Goal: Information Seeking & Learning: Check status

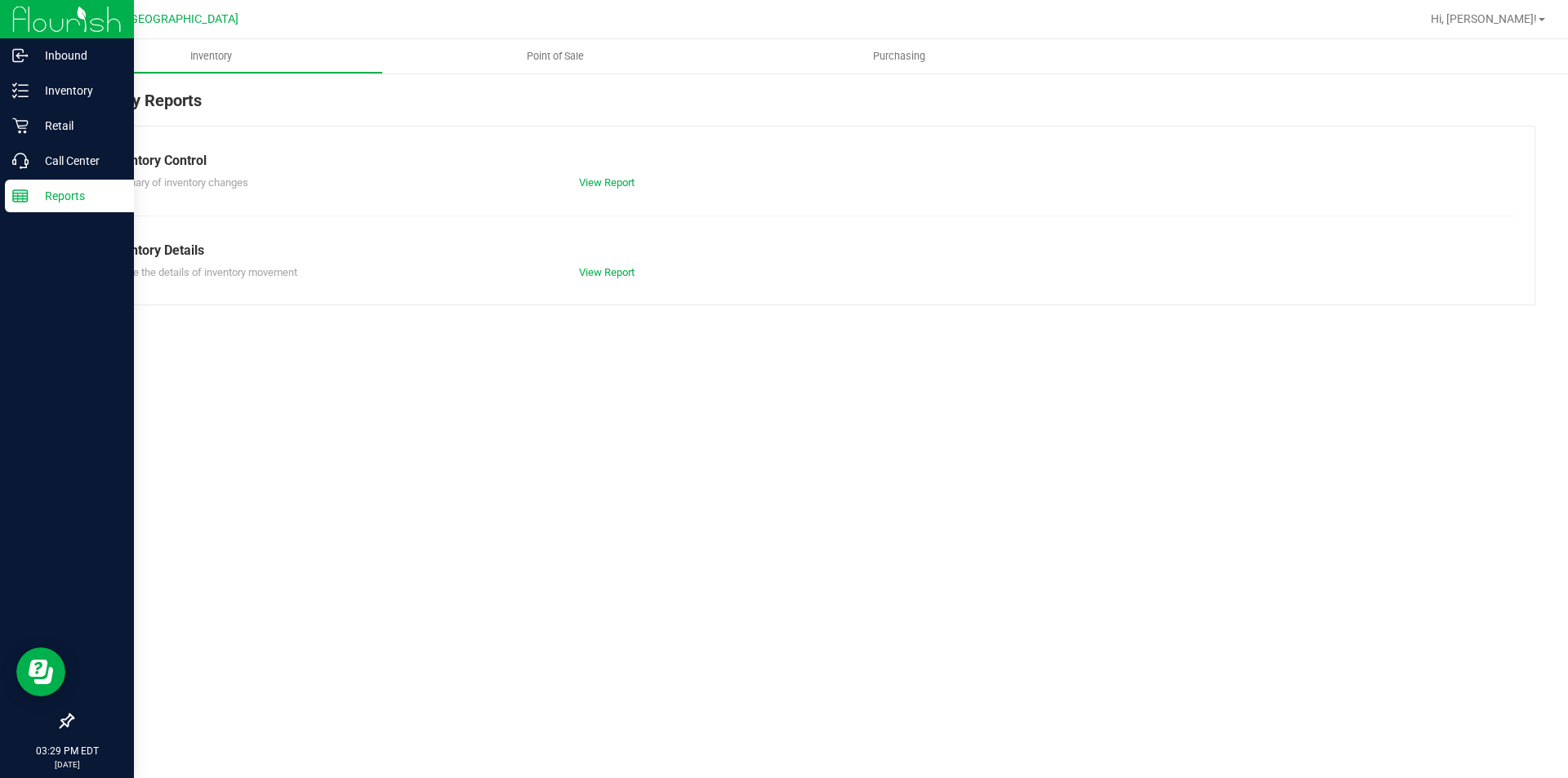
click at [28, 191] on p "Reports" at bounding box center [77, 196] width 98 height 20
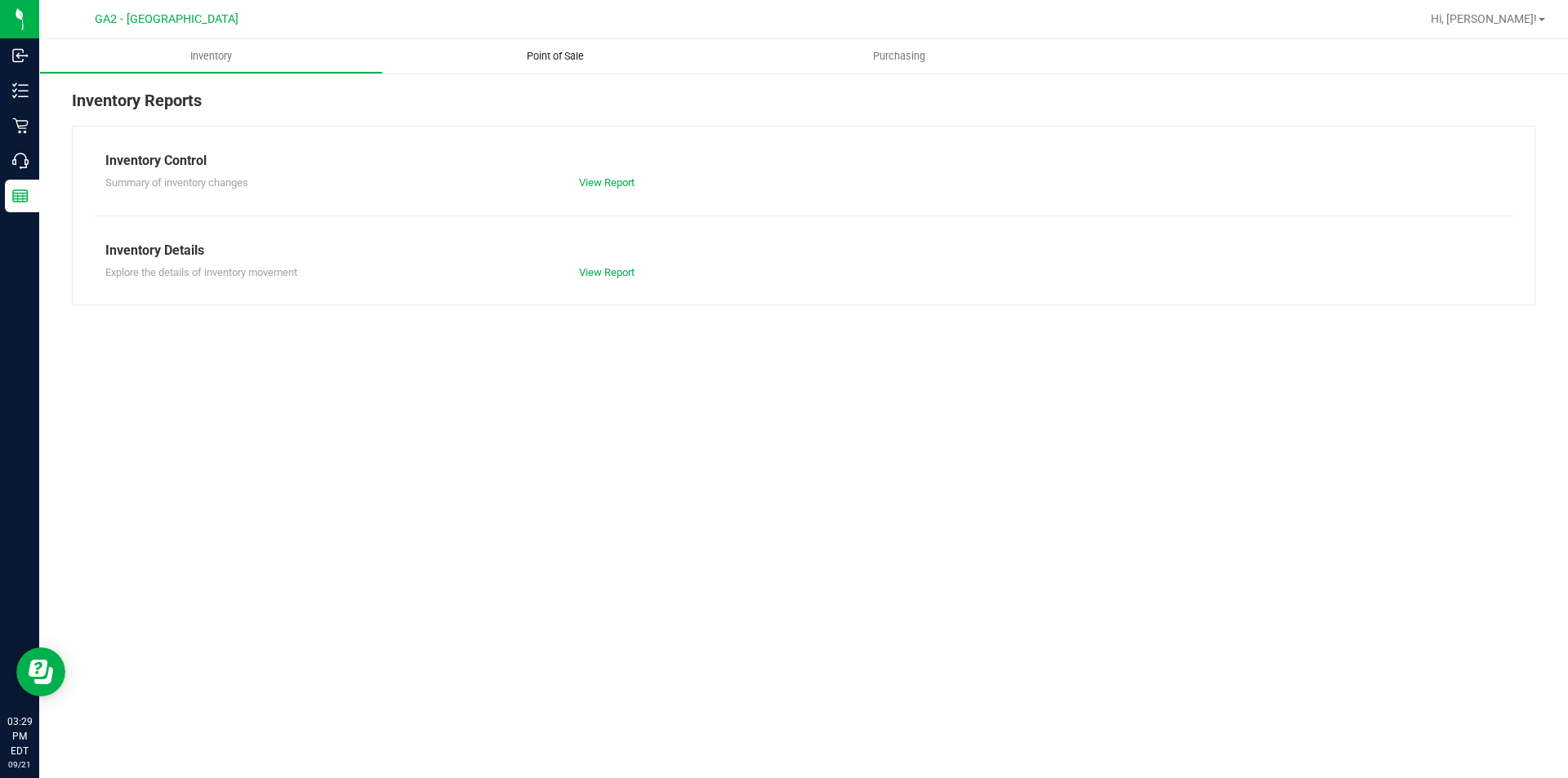
click at [553, 54] on span "Point of Sale" at bounding box center [555, 57] width 102 height 15
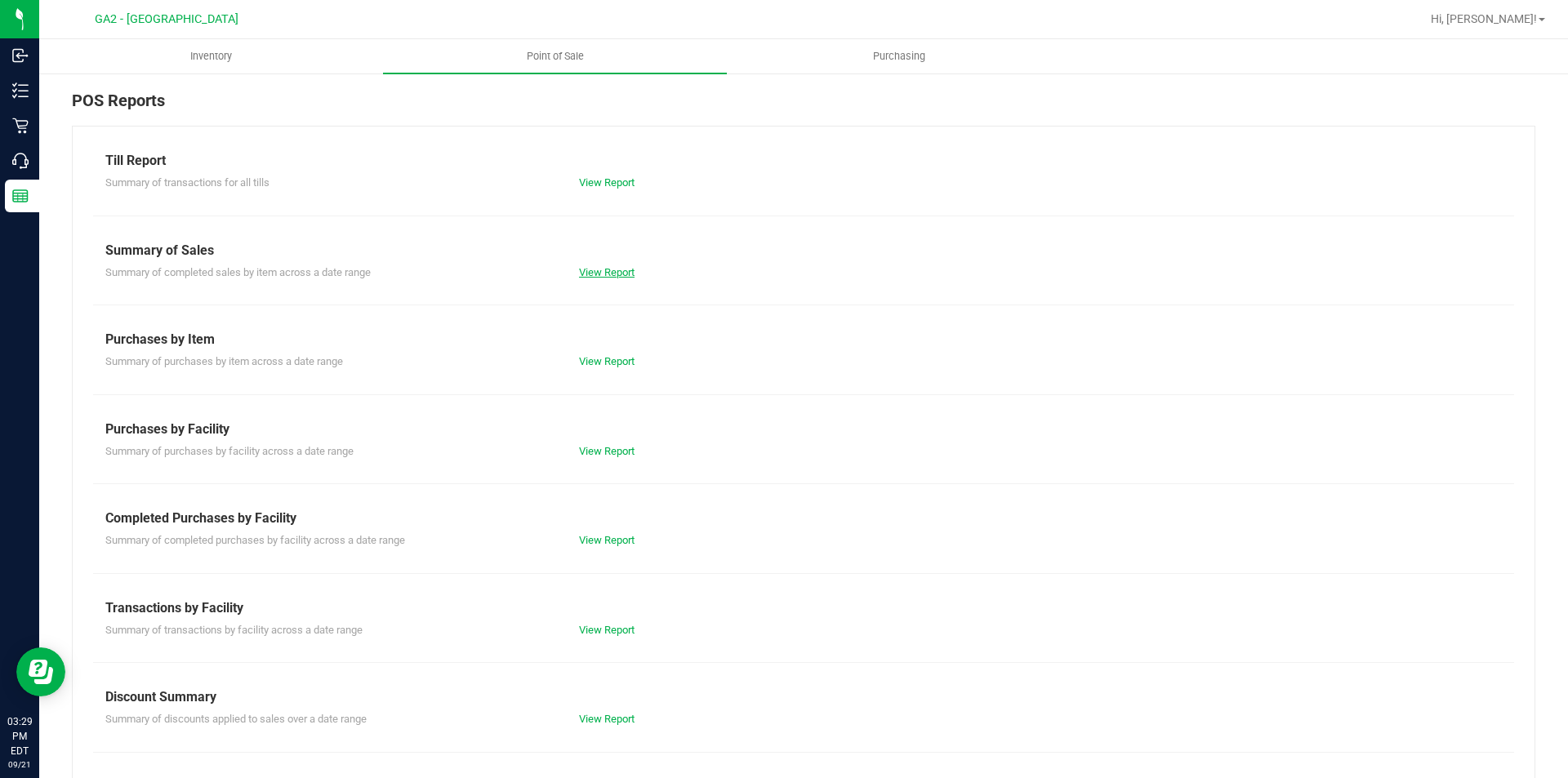
click at [619, 271] on link "View Report" at bounding box center [607, 272] width 56 height 12
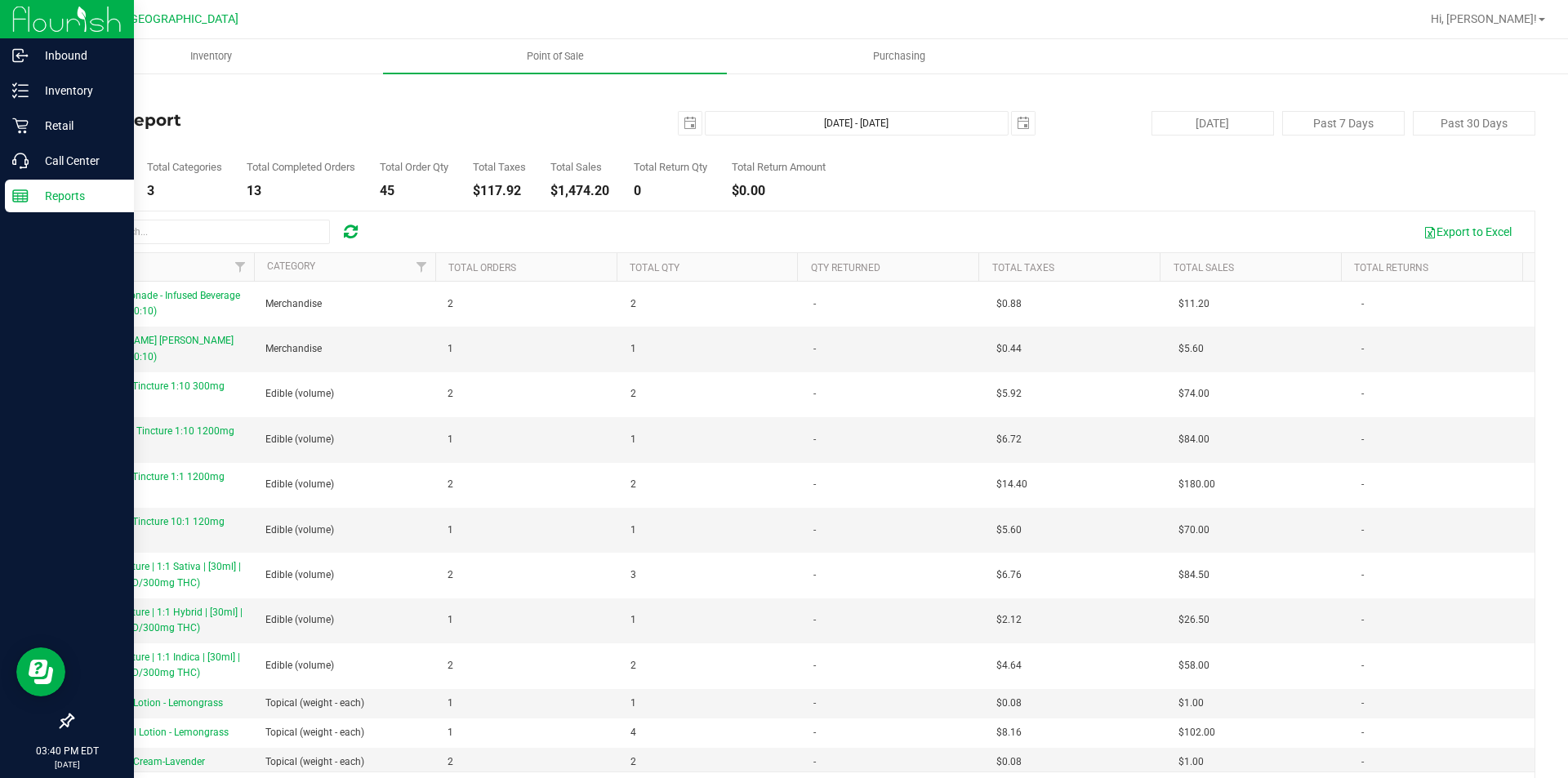
click at [57, 205] on p "Reports" at bounding box center [77, 196] width 98 height 20
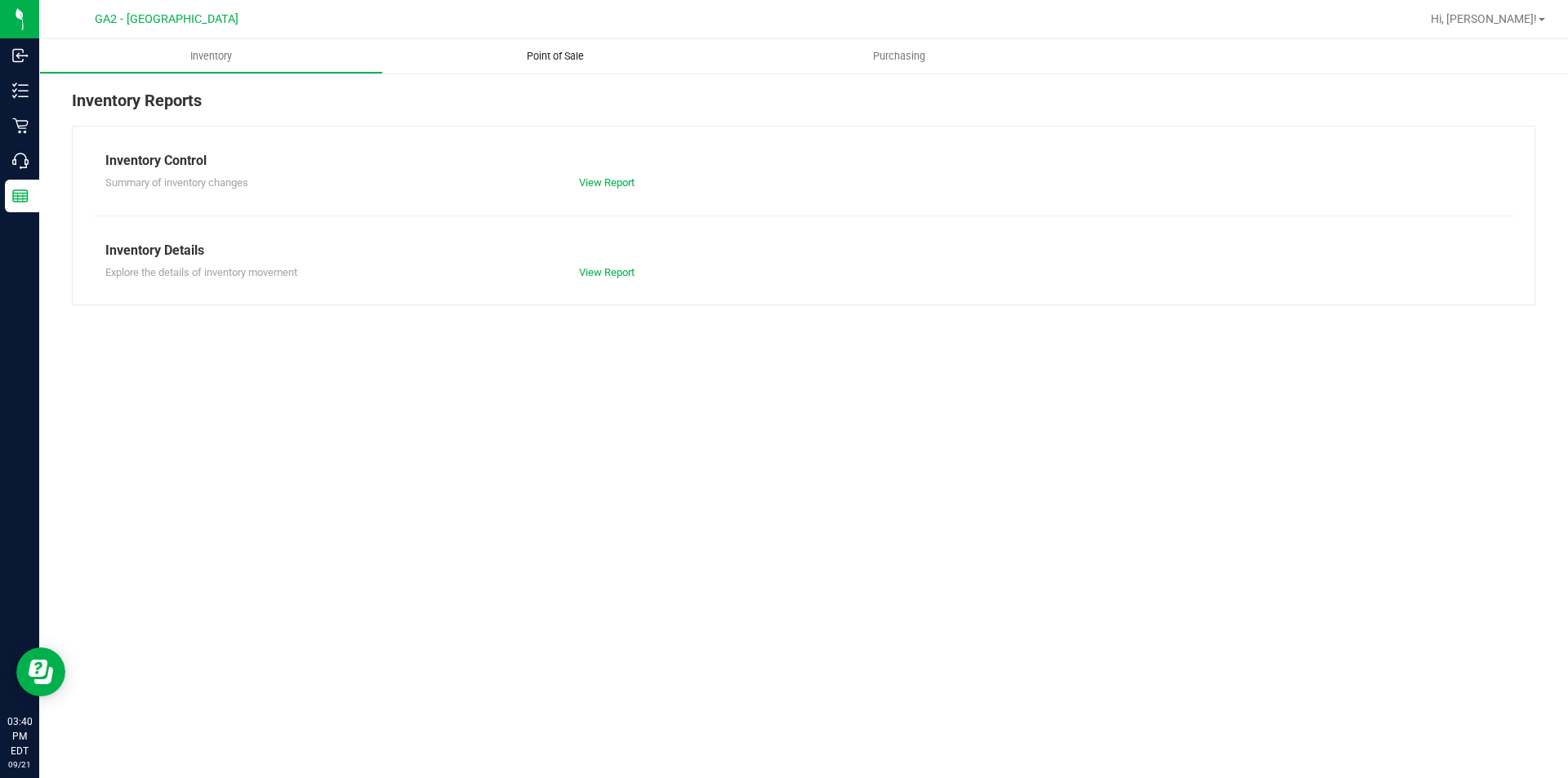
click at [553, 63] on span "Point of Sale" at bounding box center [555, 57] width 102 height 15
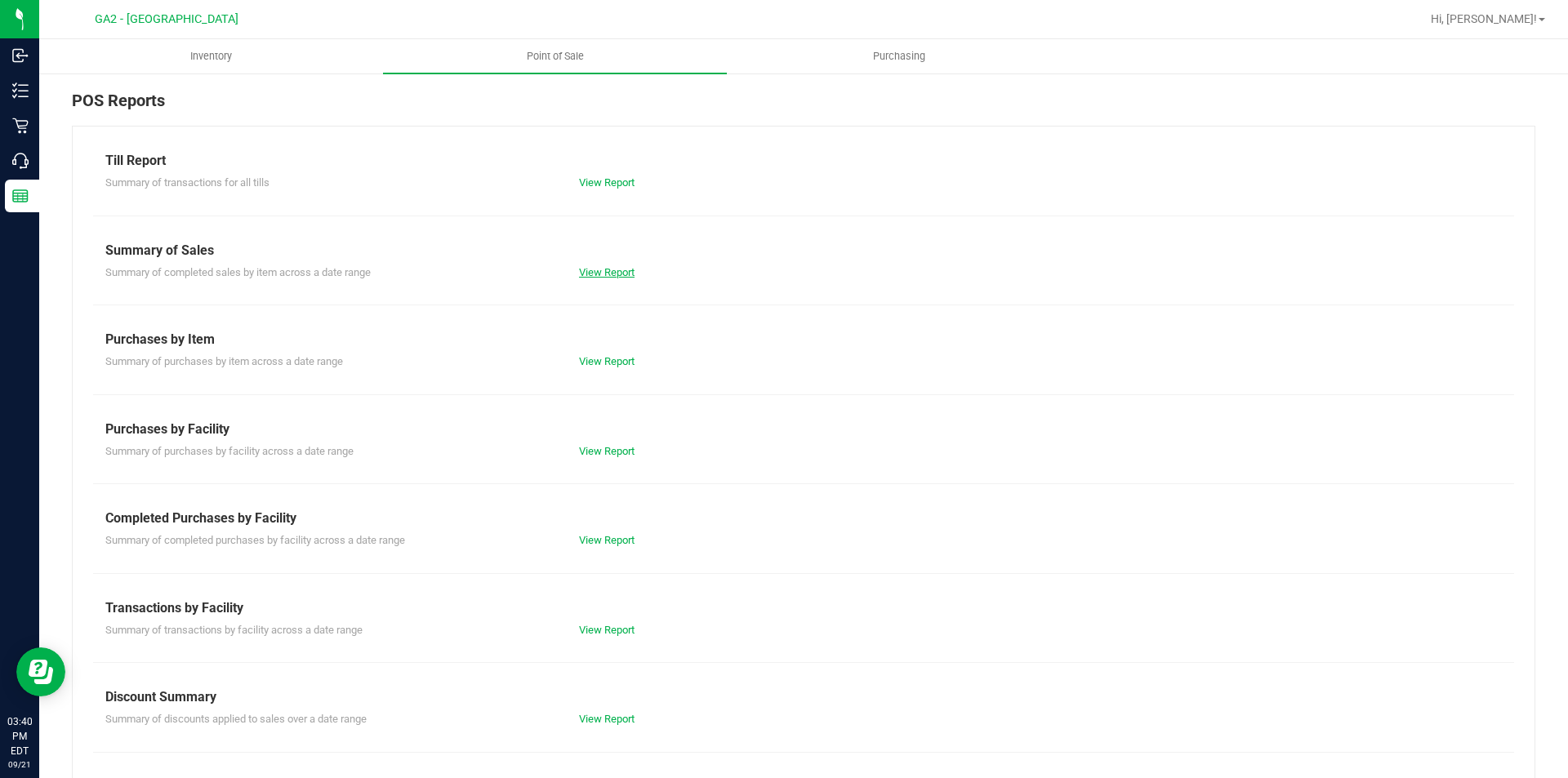
click at [607, 269] on link "View Report" at bounding box center [607, 272] width 56 height 12
